Goal: Communication & Community: Answer question/provide support

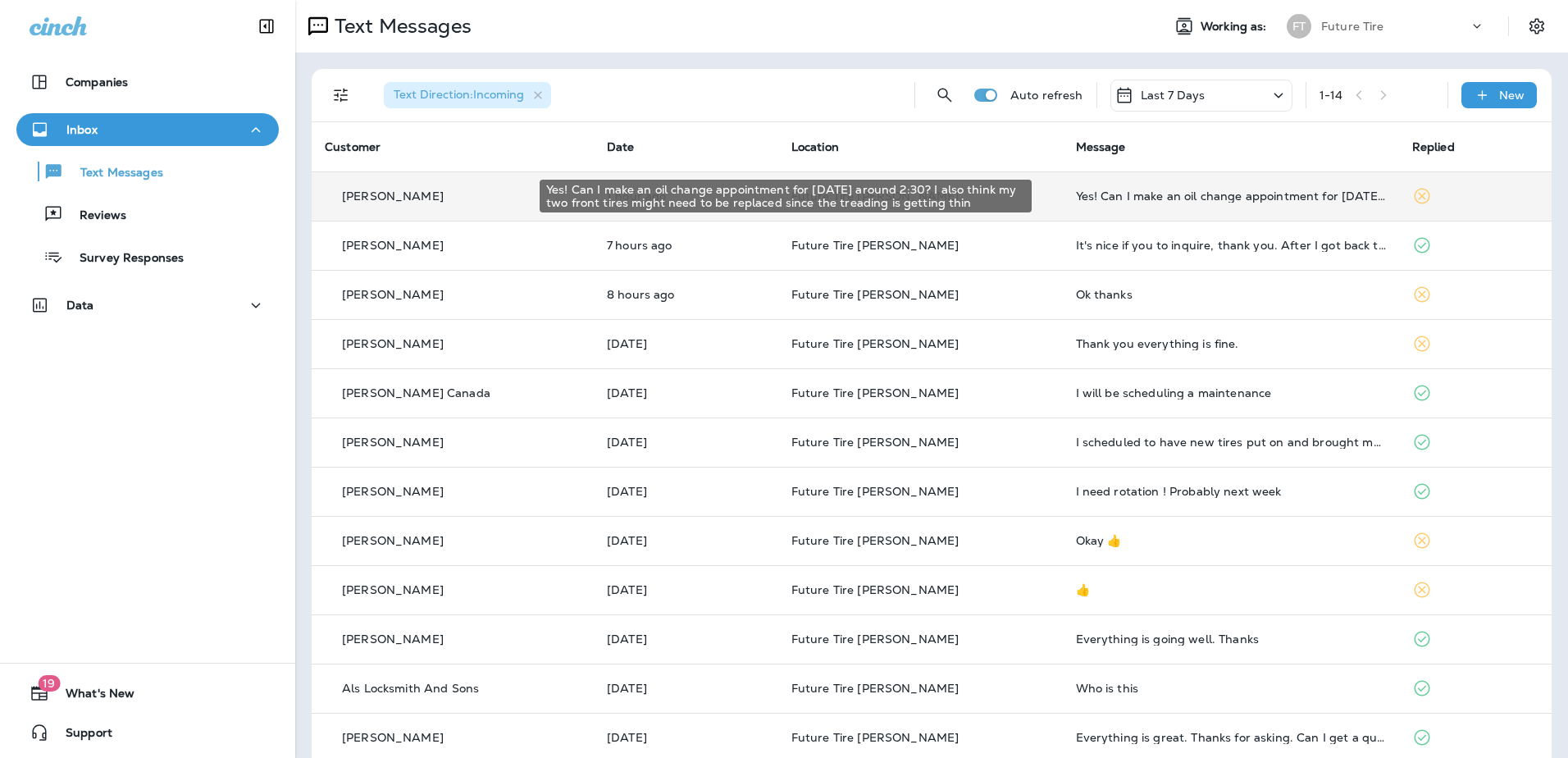
click at [1090, 198] on div "Yes! Can I make an oil change appointment for [DATE] around 2:30? I also think …" at bounding box center [1231, 196] width 310 height 13
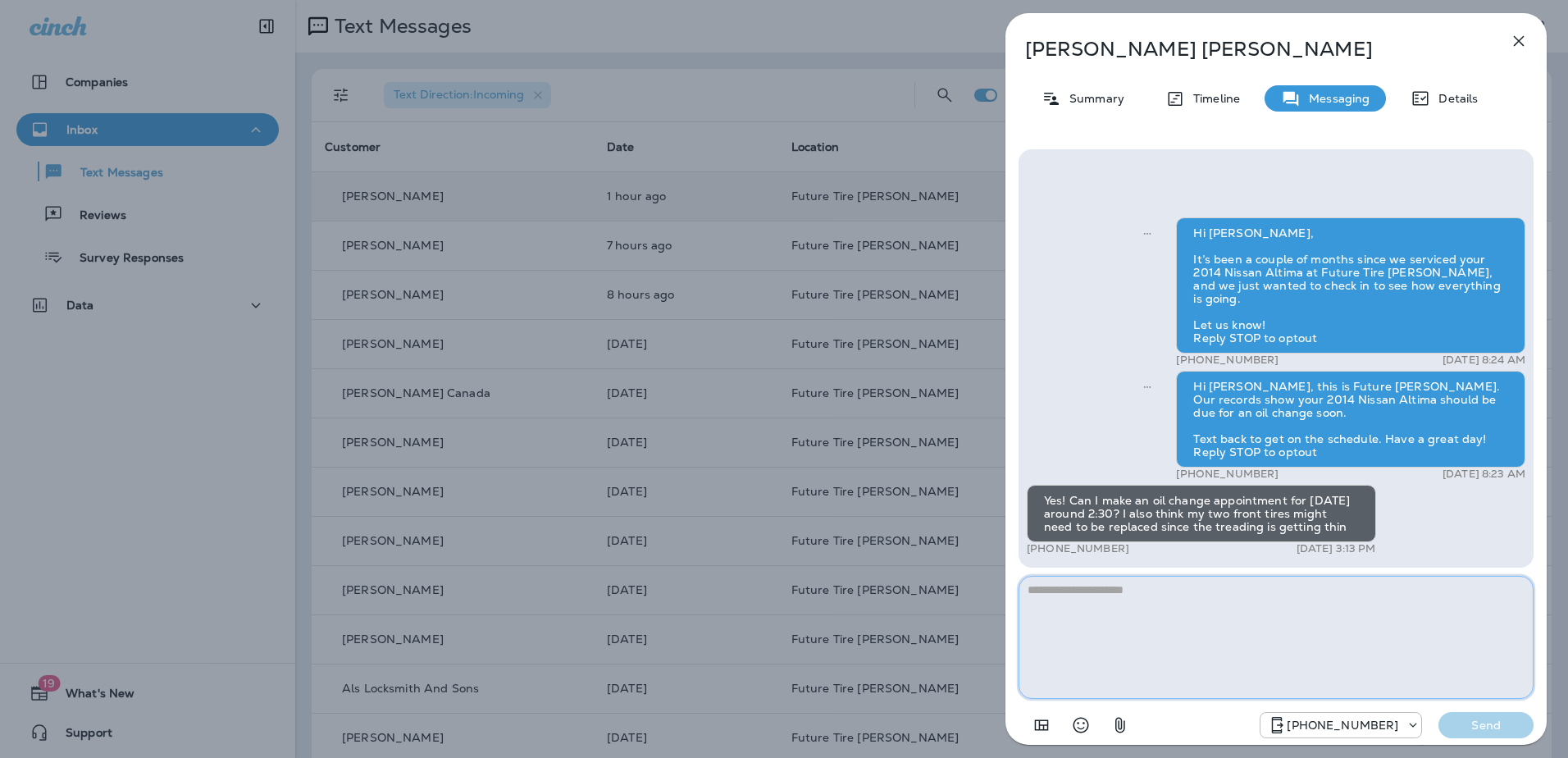
click at [1146, 615] on textarea at bounding box center [1277, 637] width 516 height 123
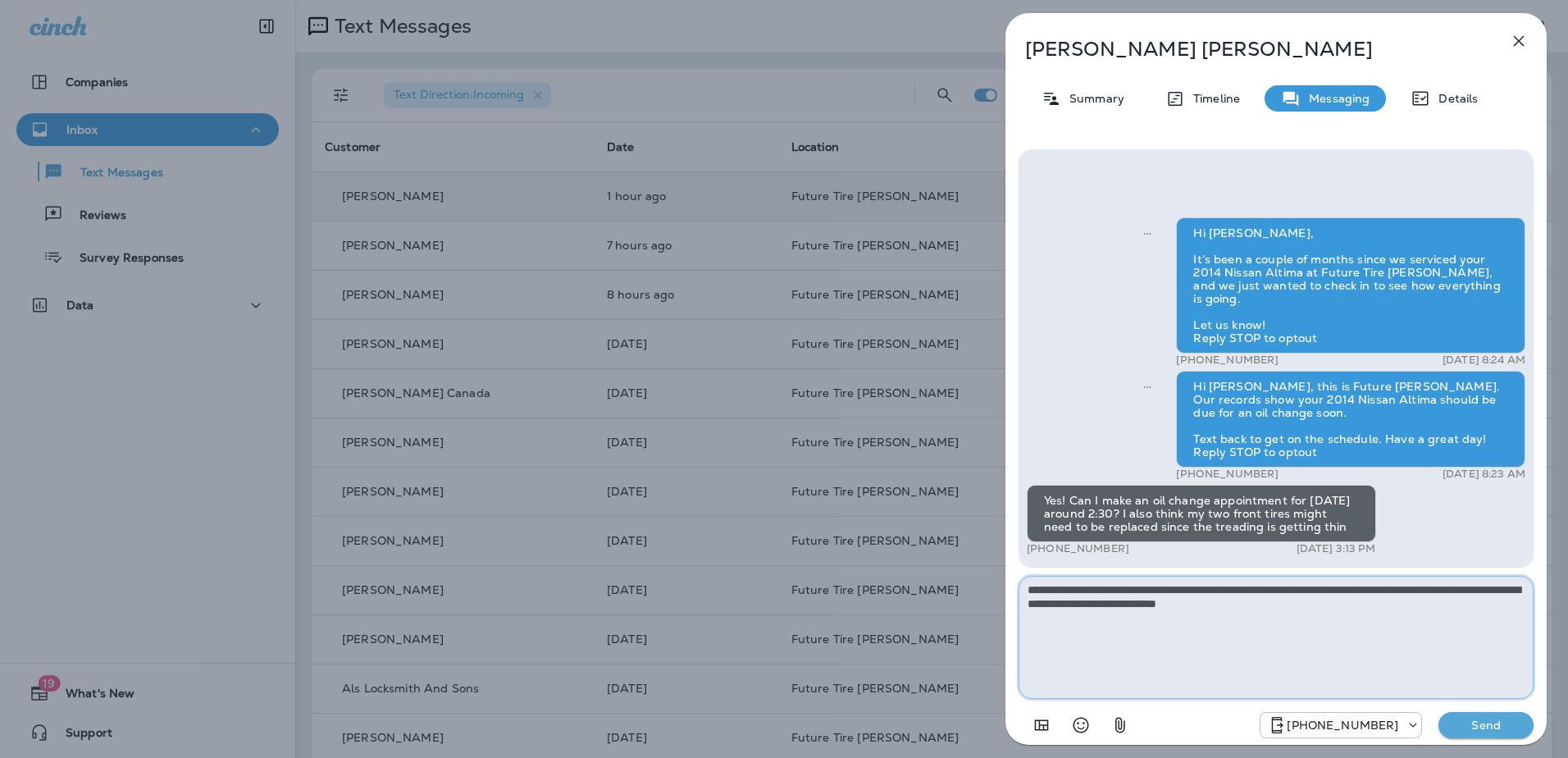
type textarea "**********"
click at [1467, 722] on p "Send" at bounding box center [1487, 725] width 69 height 15
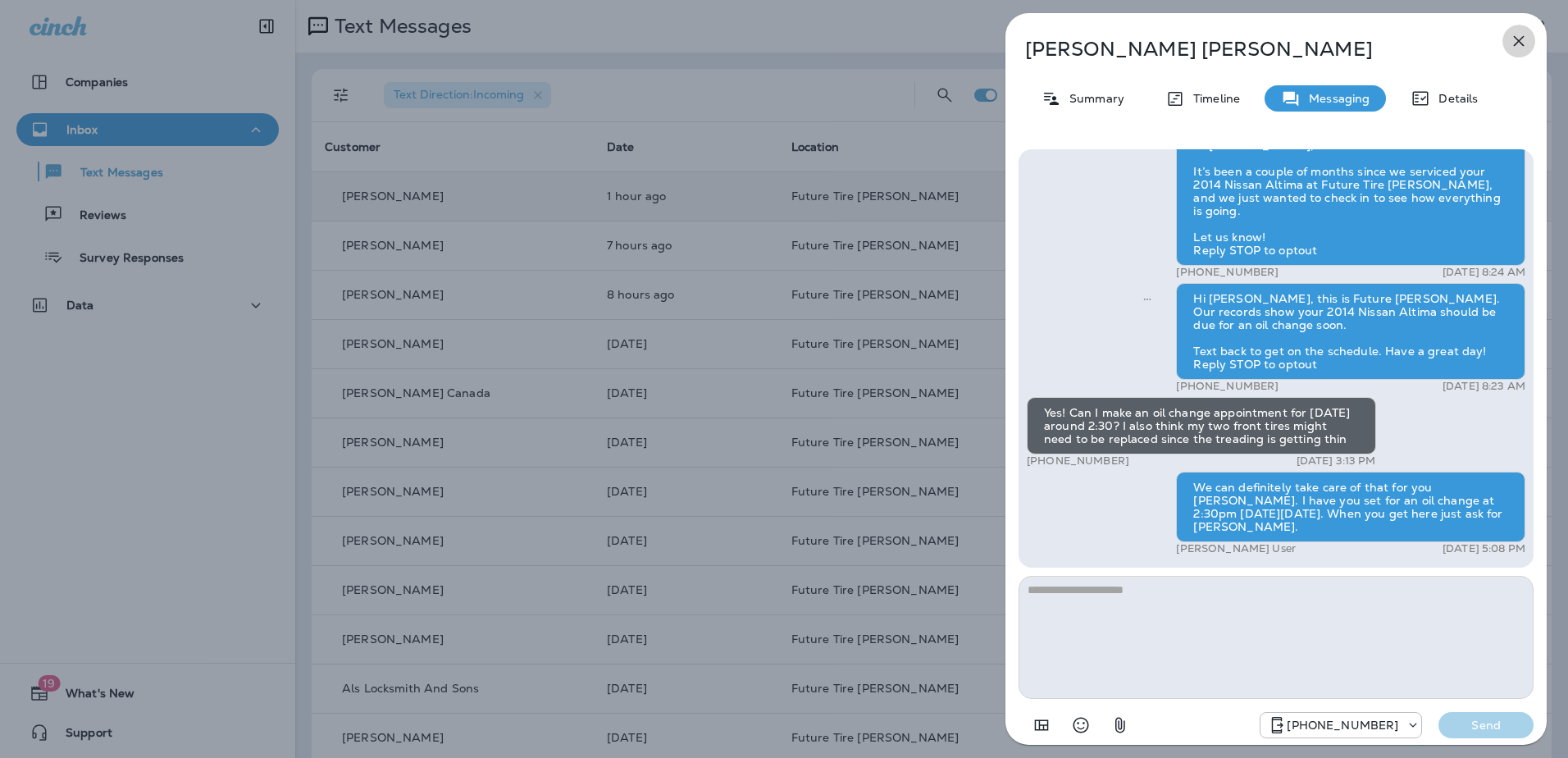
click at [1515, 41] on icon "button" at bounding box center [1520, 41] width 20 height 20
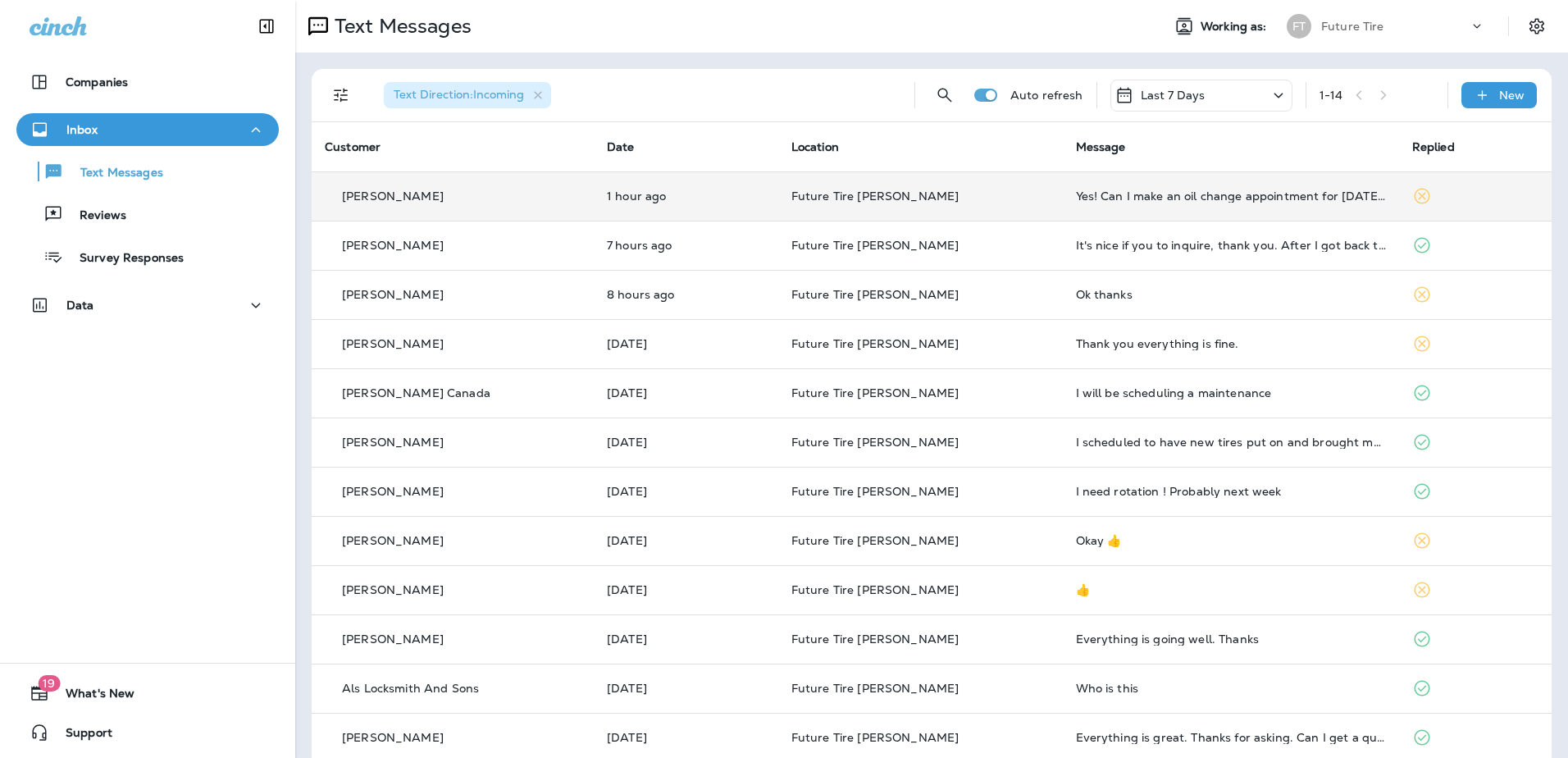
click at [1076, 193] on div "Yes! Can I make an oil change appointment for [DATE] around 2:30? I also think …" at bounding box center [1231, 196] width 310 height 13
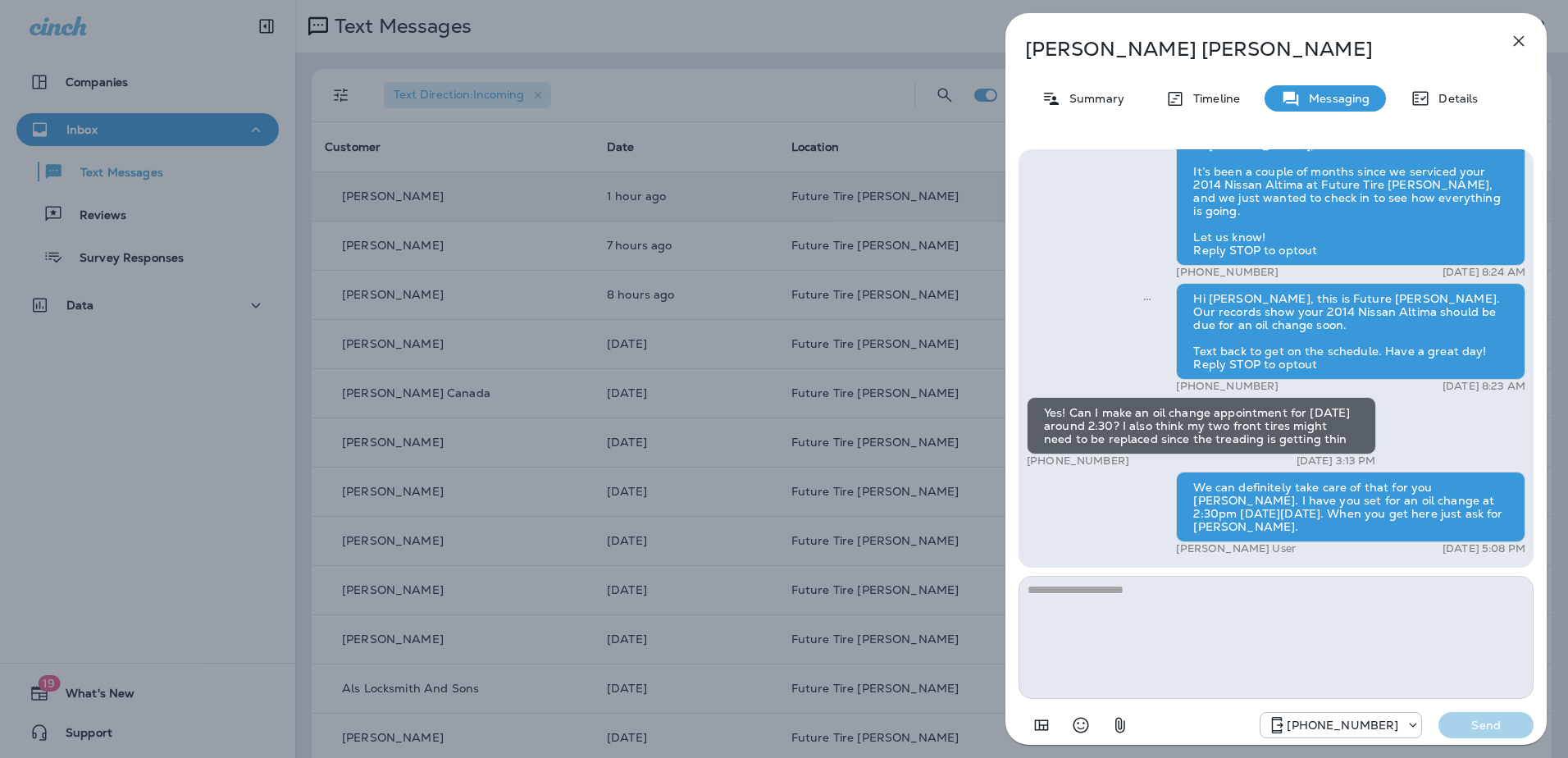
scroll to position [-2, 0]
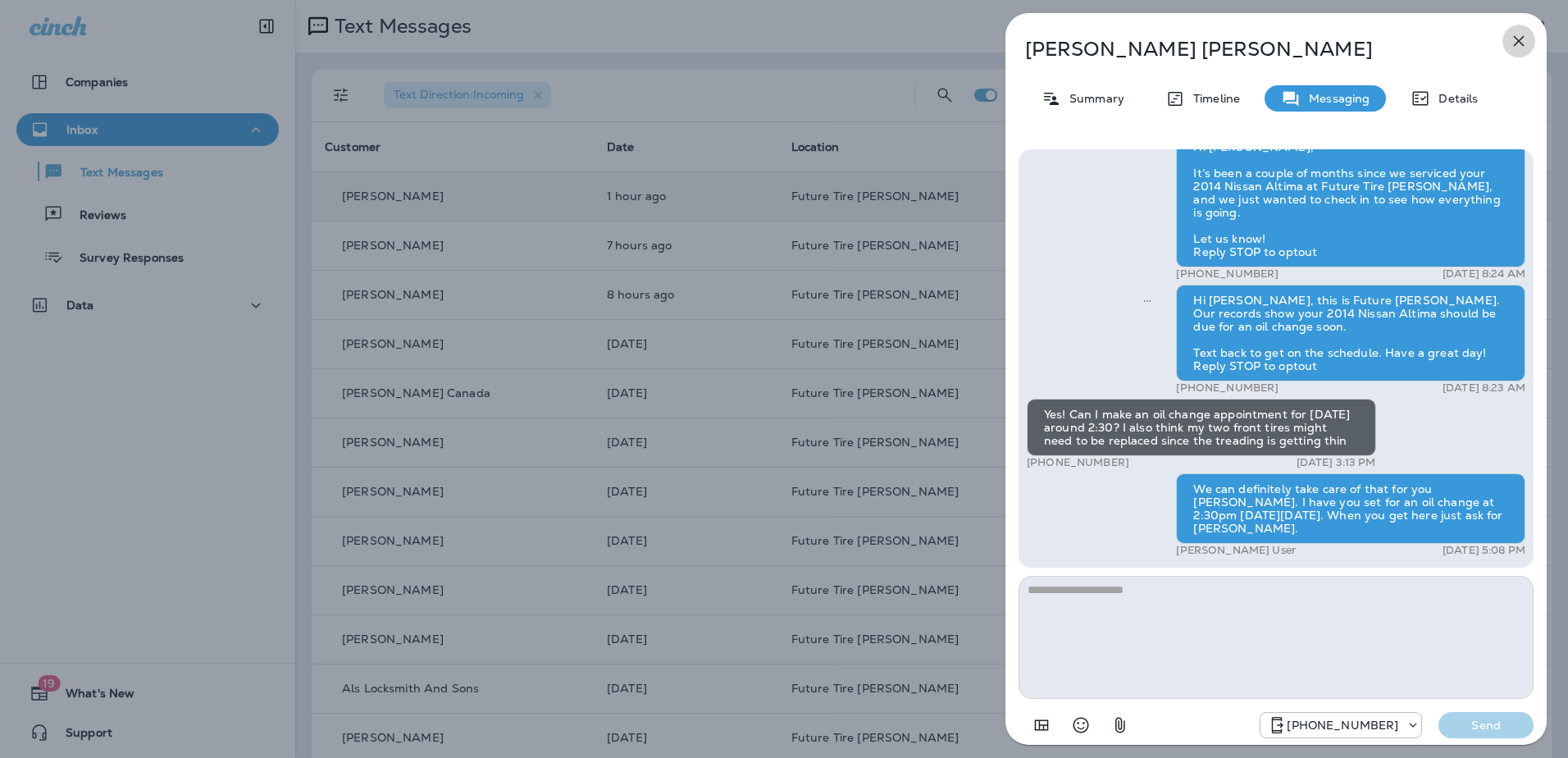
click at [1511, 34] on icon "button" at bounding box center [1520, 41] width 20 height 20
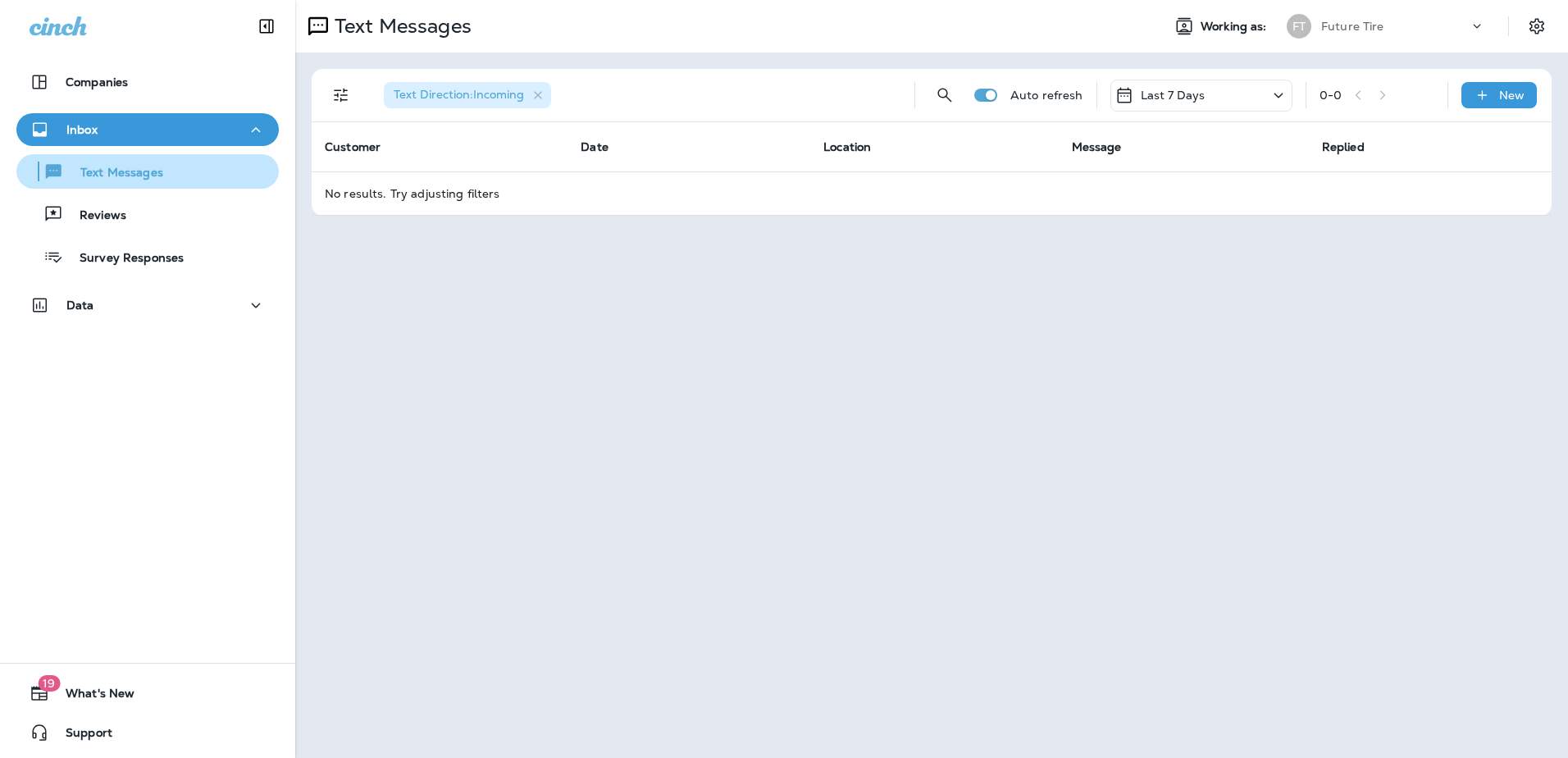
click at [118, 177] on p "Text Messages" at bounding box center [113, 173] width 99 height 16
click at [135, 180] on p "Text Messages" at bounding box center [113, 173] width 99 height 16
